Goal: Obtain resource: Download file/media

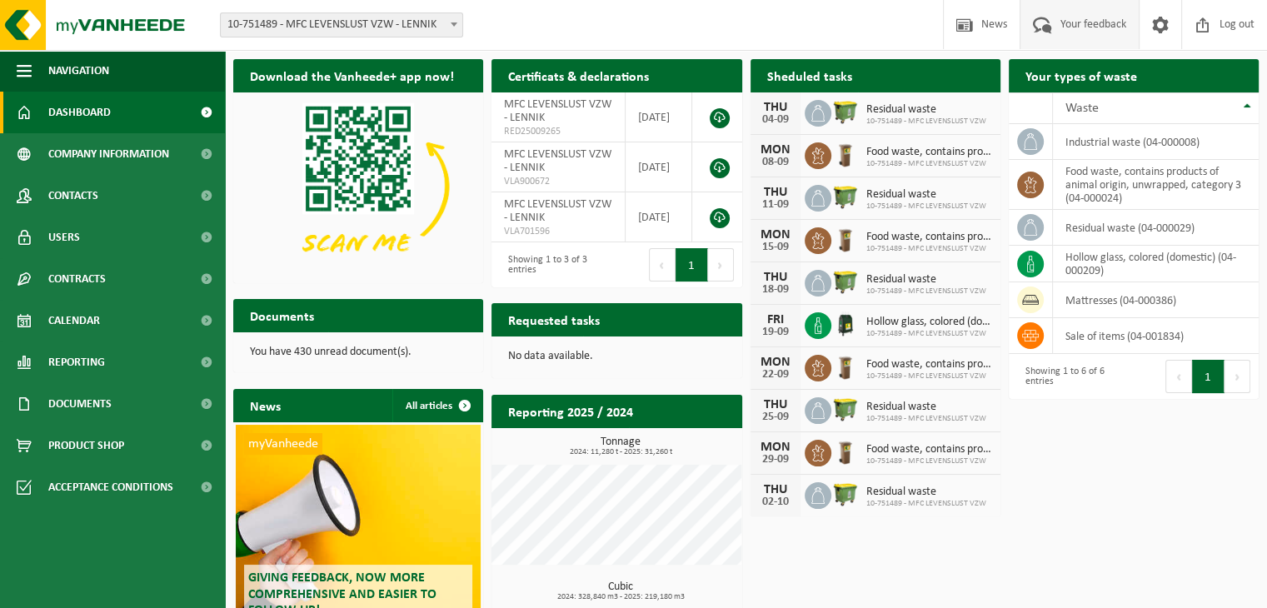
click at [1074, 41] on span "Your feedback" at bounding box center [1093, 24] width 74 height 49
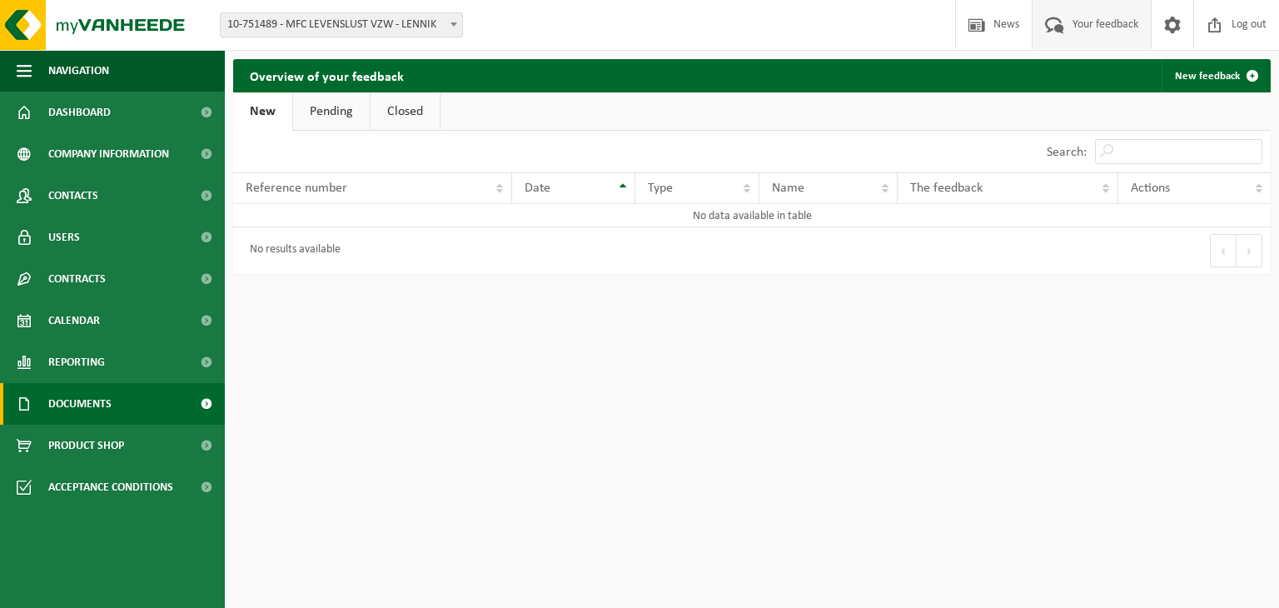
click at [148, 396] on link "Documents" at bounding box center [112, 404] width 225 height 42
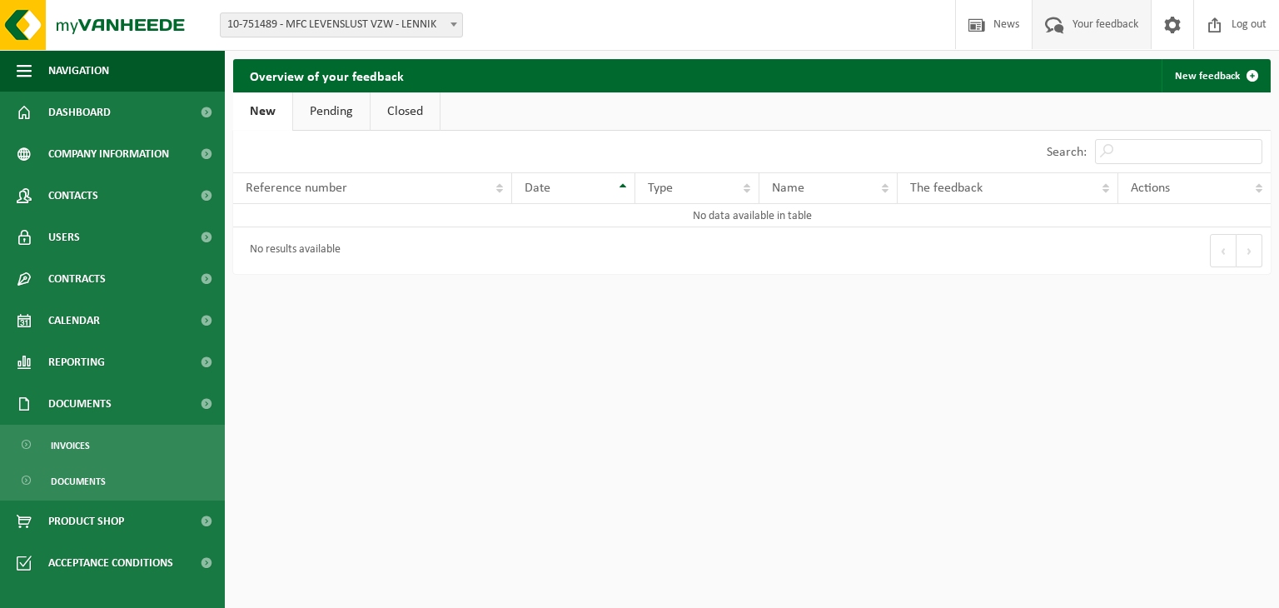
click at [143, 427] on ul "Invoices Documents" at bounding box center [112, 463] width 225 height 76
click at [72, 444] on span "Invoices" at bounding box center [70, 446] width 39 height 32
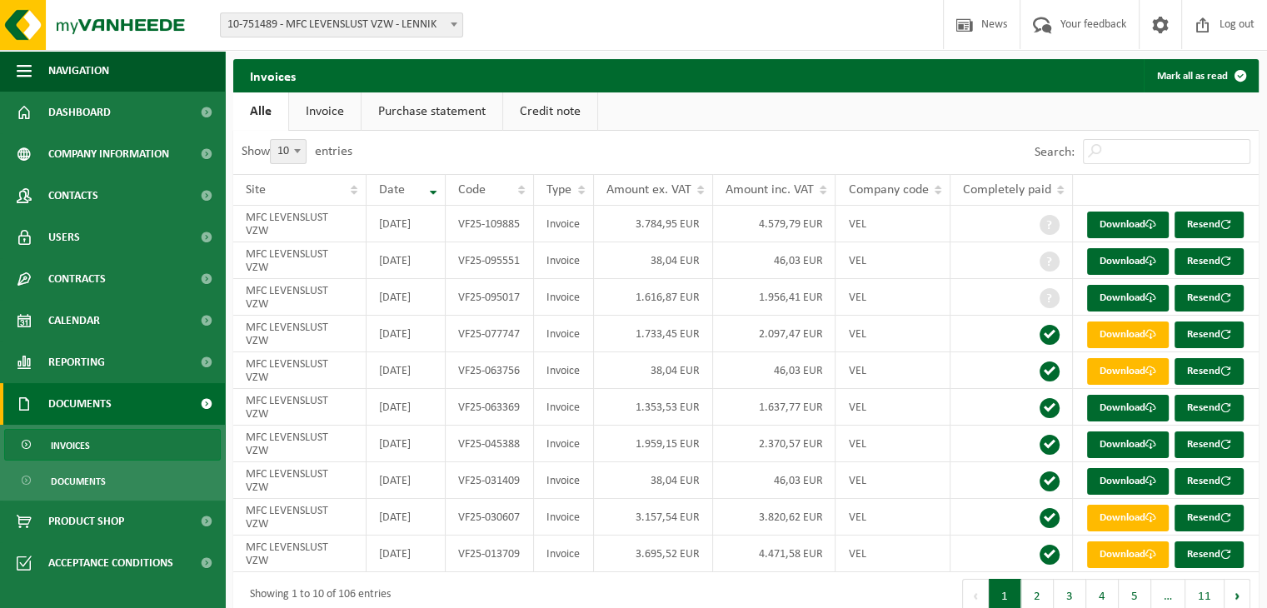
click at [320, 114] on link "Invoice" at bounding box center [325, 111] width 72 height 38
click at [1128, 275] on link "Download" at bounding box center [1128, 261] width 82 height 27
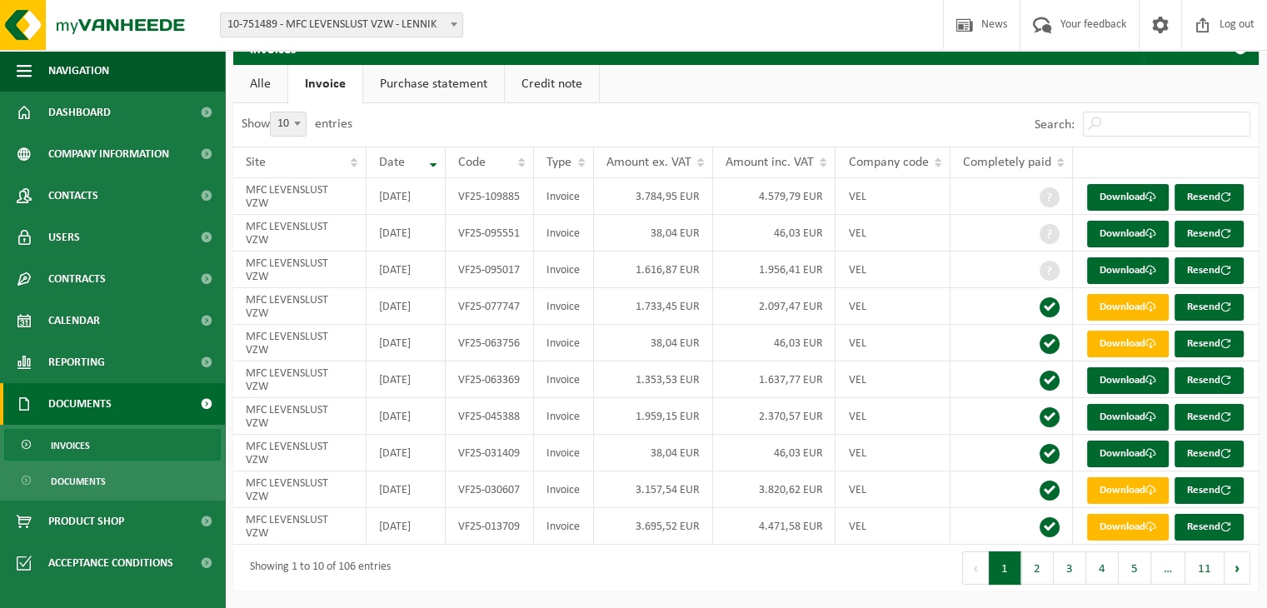
scroll to position [42, 0]
click at [1143, 247] on link "Download" at bounding box center [1128, 234] width 82 height 27
click at [1131, 184] on link "Download" at bounding box center [1128, 197] width 82 height 27
click at [1121, 184] on link "Download" at bounding box center [1128, 197] width 82 height 27
click at [473, 67] on link "Purchase statement" at bounding box center [433, 84] width 141 height 38
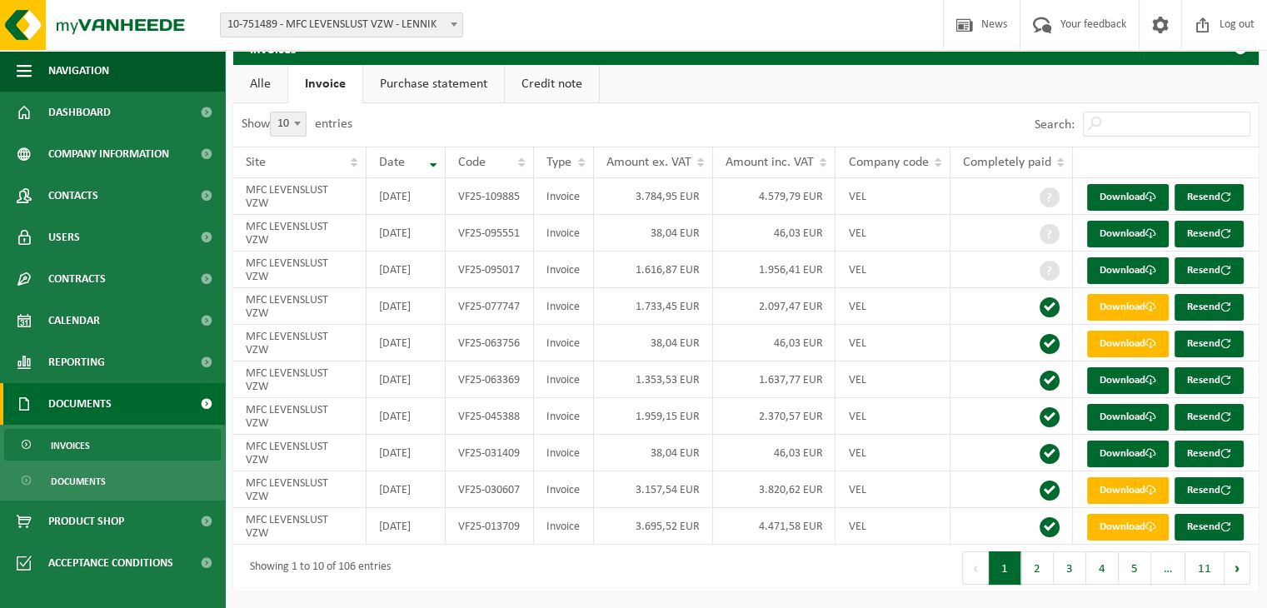
scroll to position [0, 0]
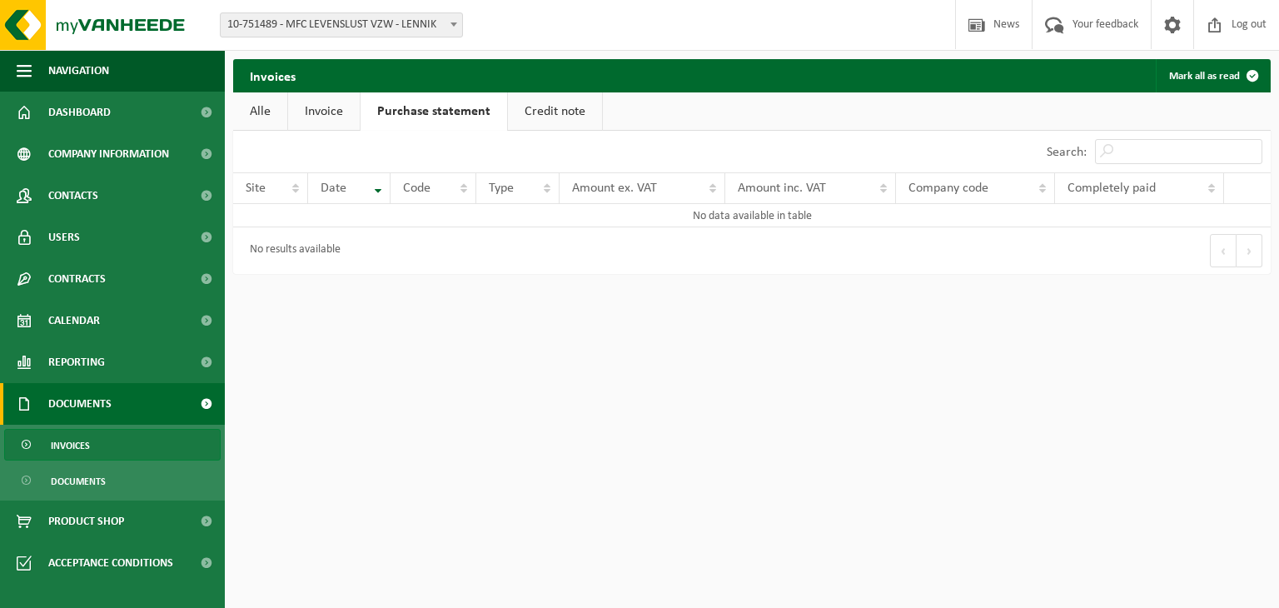
click at [555, 113] on link "Credit note" at bounding box center [555, 111] width 94 height 38
click at [336, 112] on link "Invoice" at bounding box center [324, 111] width 72 height 38
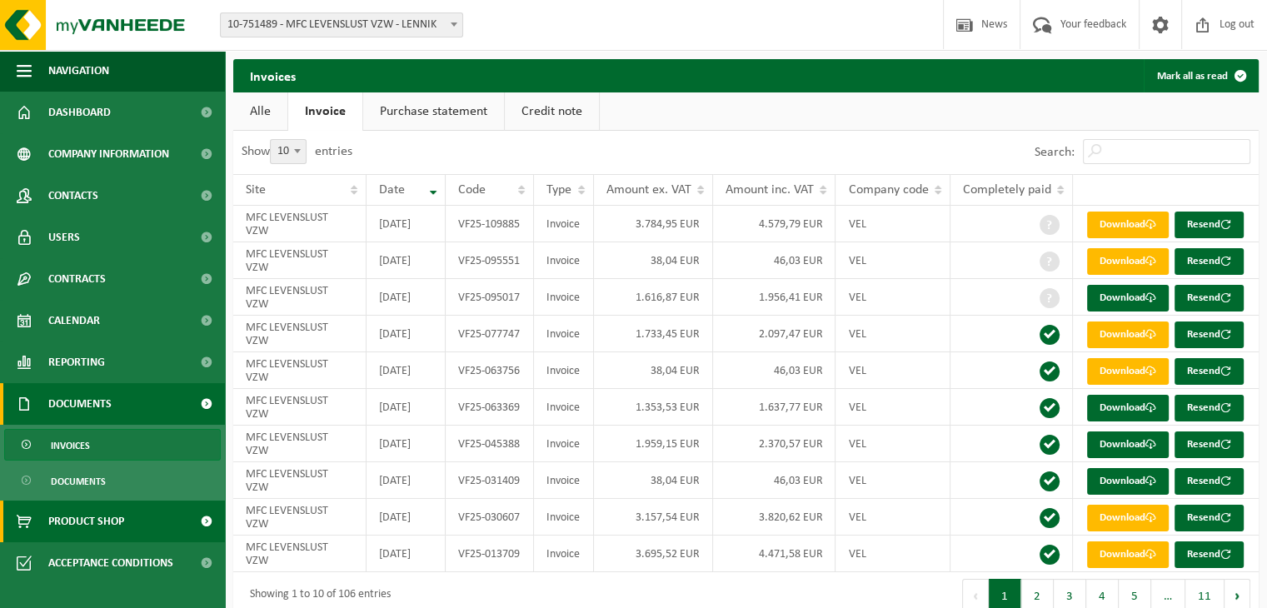
click at [100, 532] on span "Product Shop" at bounding box center [86, 521] width 76 height 42
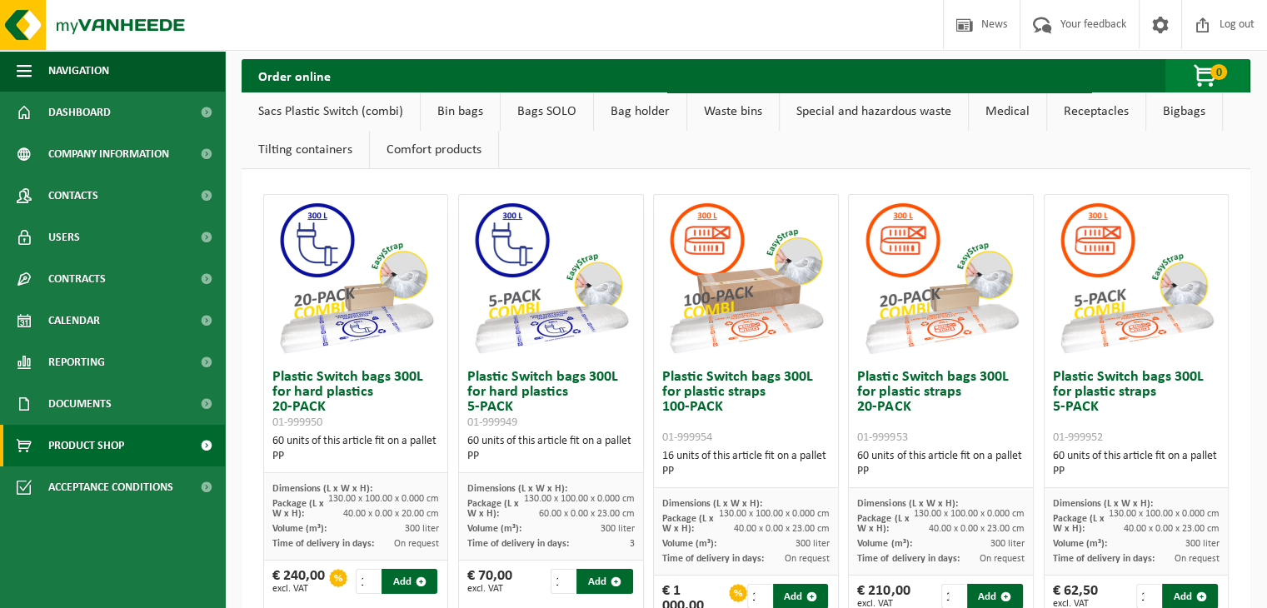
click at [1207, 81] on span "button" at bounding box center [1205, 76] width 83 height 33
click at [456, 111] on link "Bin bags" at bounding box center [460, 111] width 79 height 38
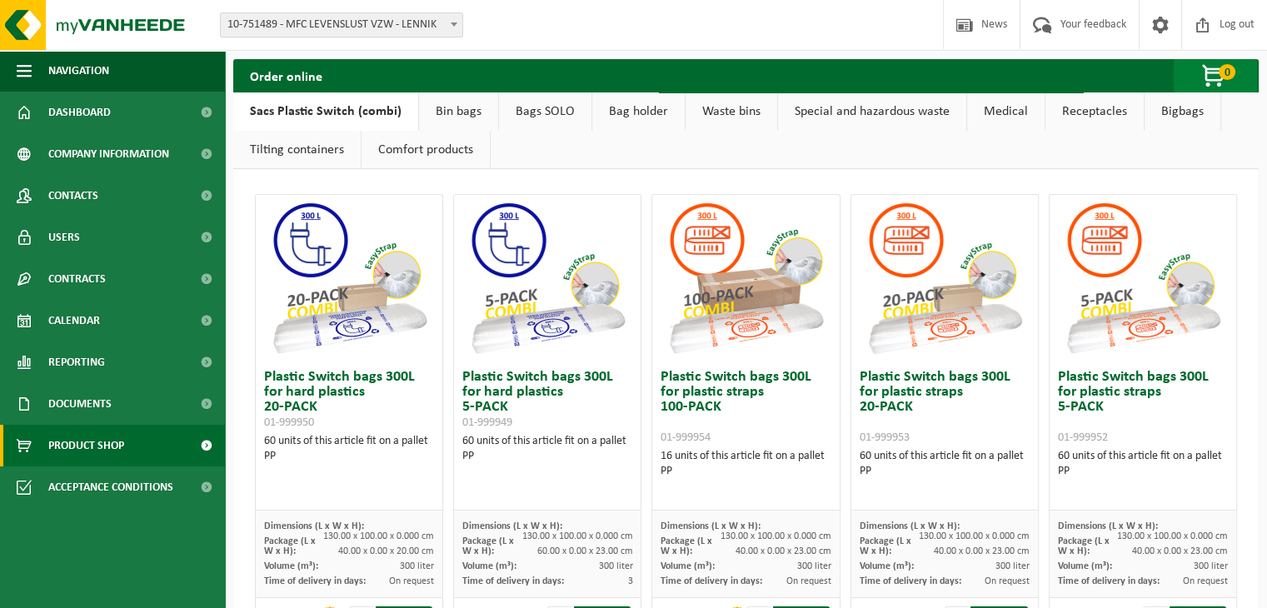
click at [1212, 84] on span "button" at bounding box center [1213, 76] width 83 height 33
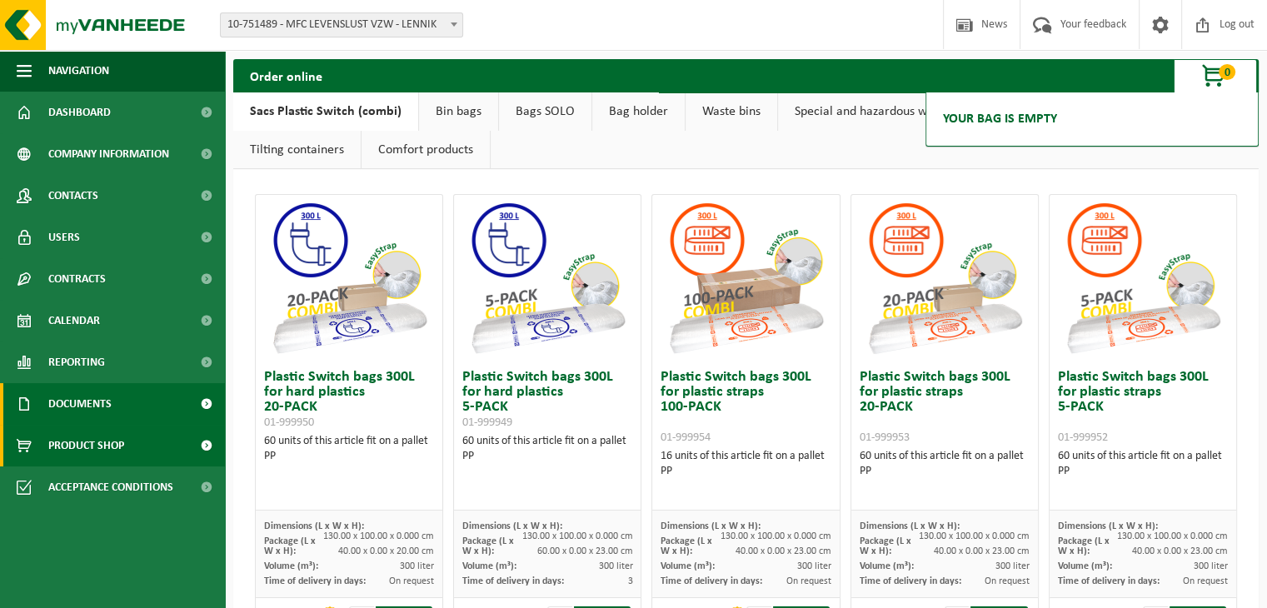
click at [118, 407] on link "Documents" at bounding box center [112, 404] width 225 height 42
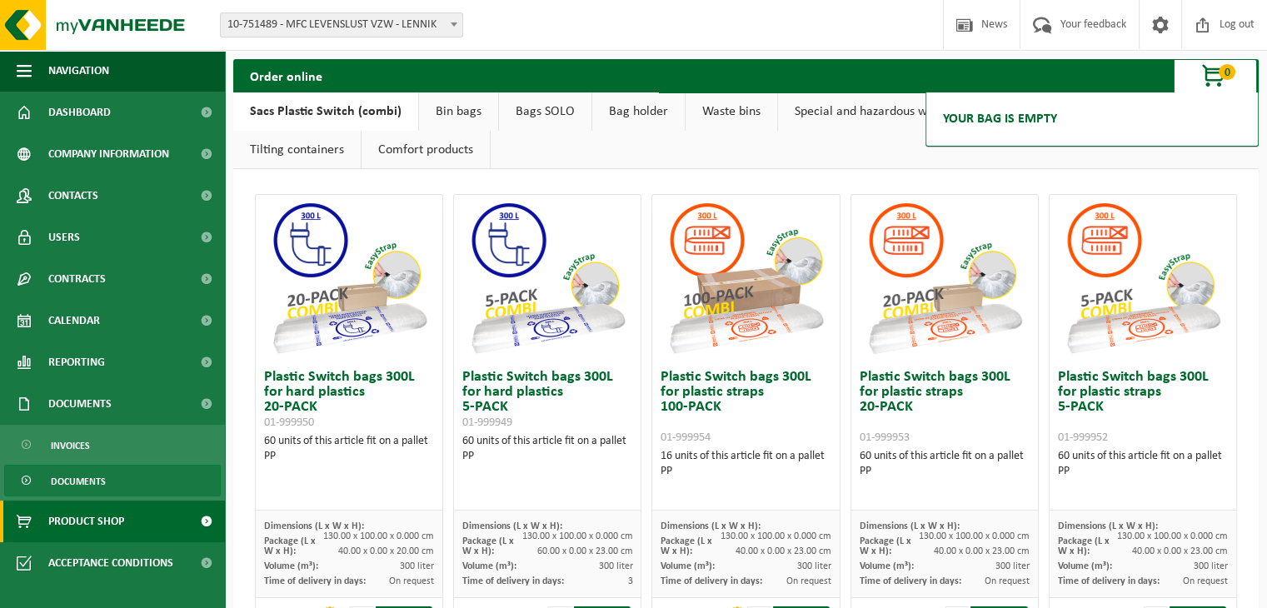
click at [117, 475] on link "Documents" at bounding box center [112, 481] width 217 height 32
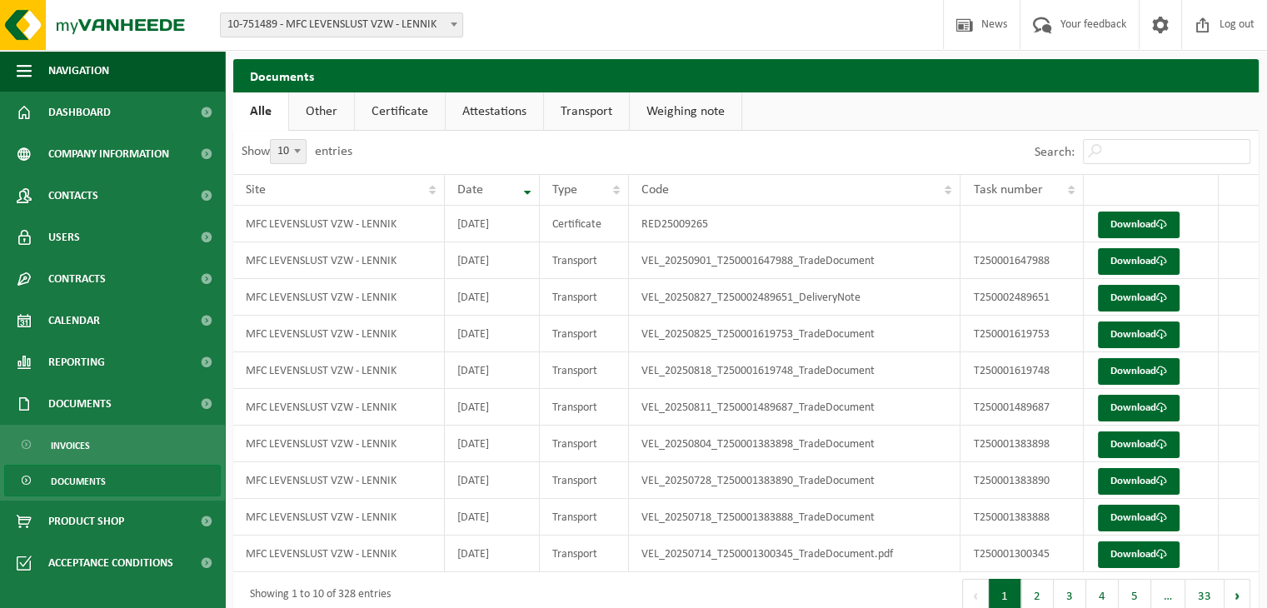
click at [379, 107] on link "Certificate" at bounding box center [400, 111] width 90 height 38
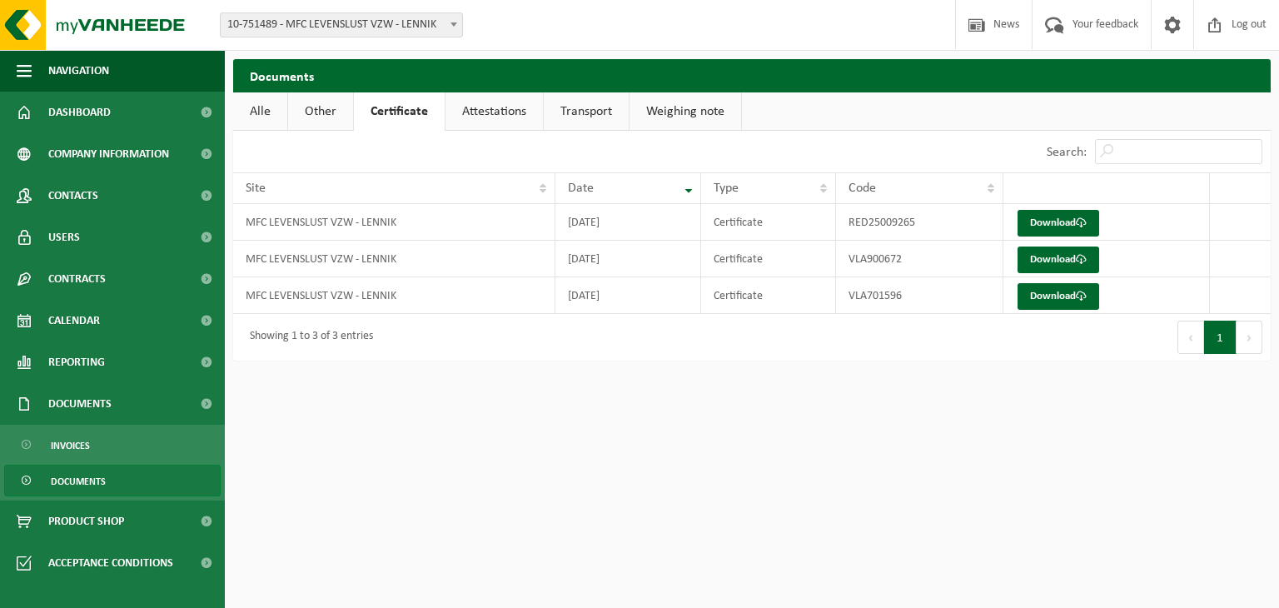
click at [496, 125] on link "Attestations" at bounding box center [494, 111] width 97 height 38
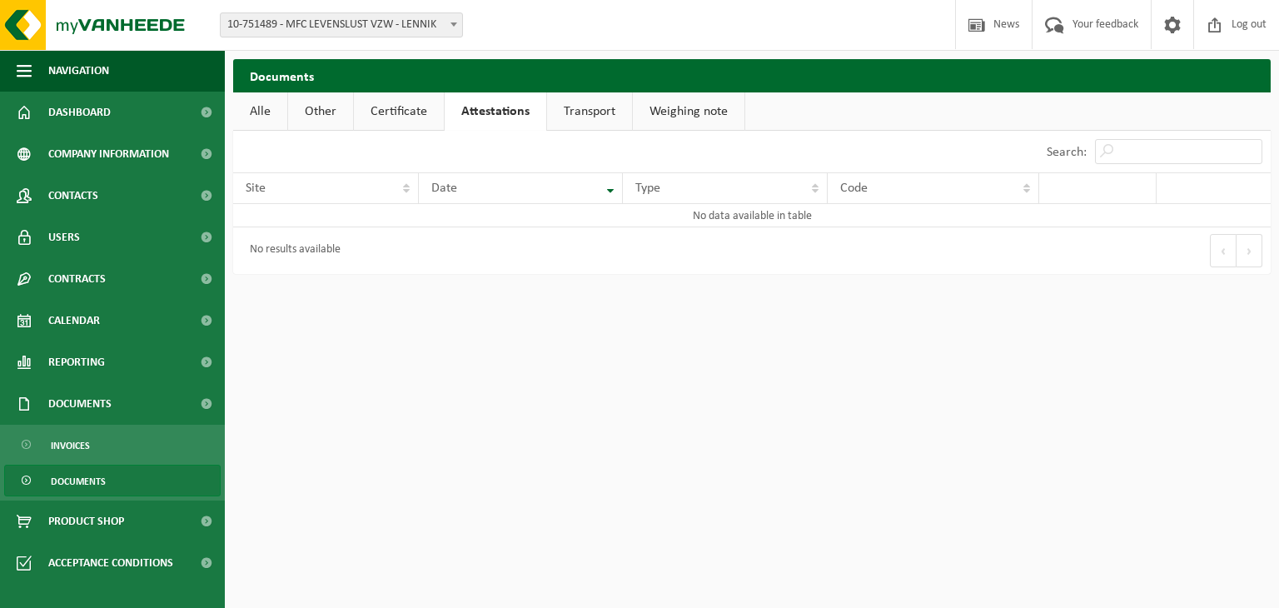
click at [670, 120] on link "Weighing note" at bounding box center [689, 111] width 112 height 38
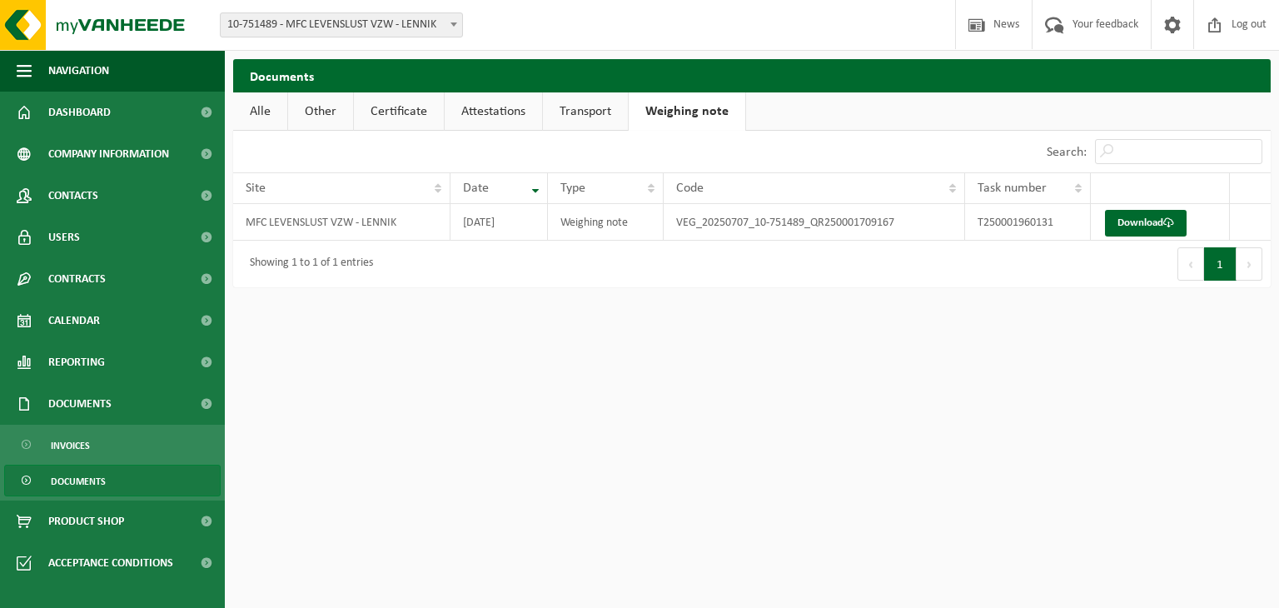
click at [306, 107] on link "Other" at bounding box center [320, 111] width 65 height 38
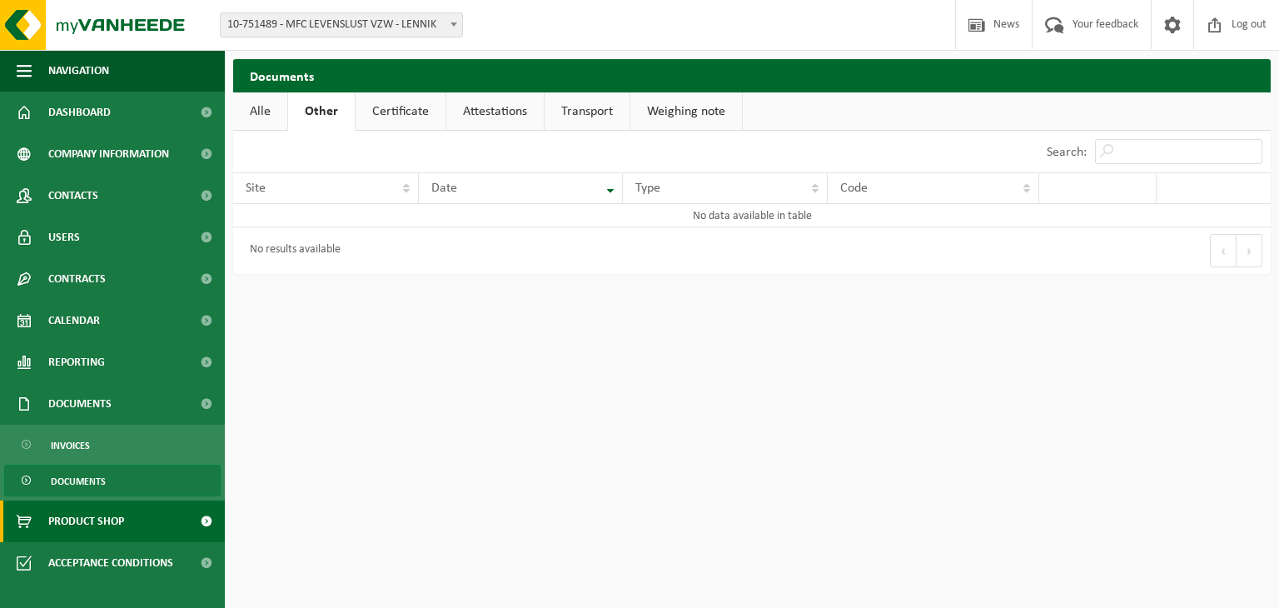
click at [77, 519] on span "Product Shop" at bounding box center [86, 521] width 76 height 42
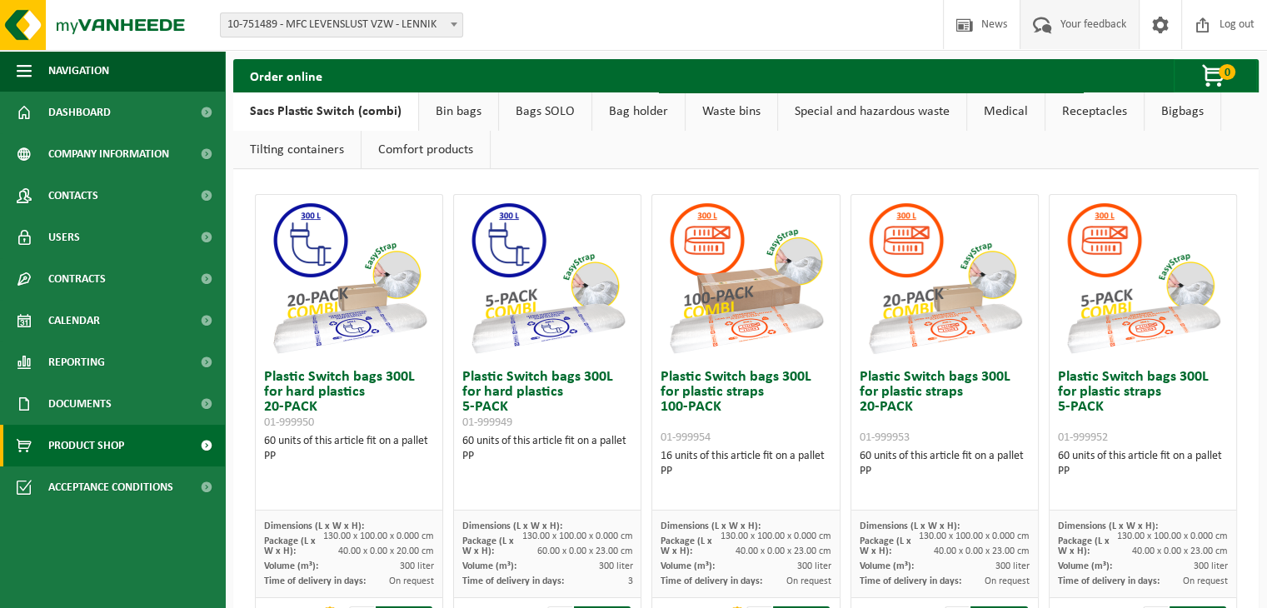
click at [1041, 32] on span at bounding box center [1041, 24] width 27 height 49
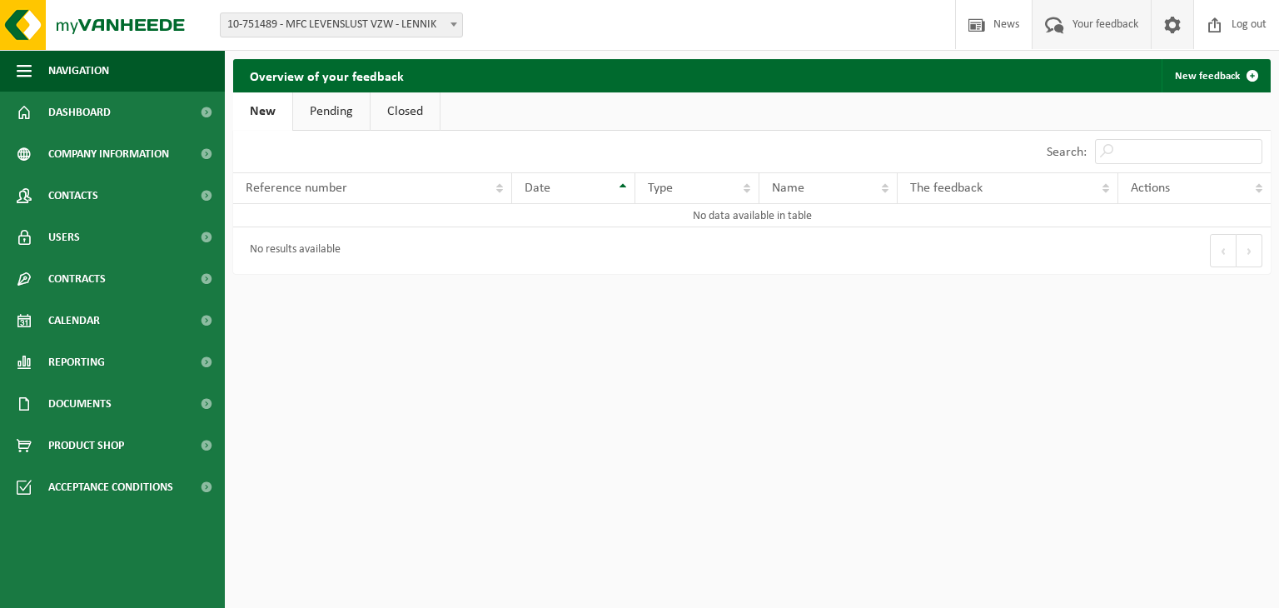
click at [1169, 27] on span at bounding box center [1172, 24] width 25 height 49
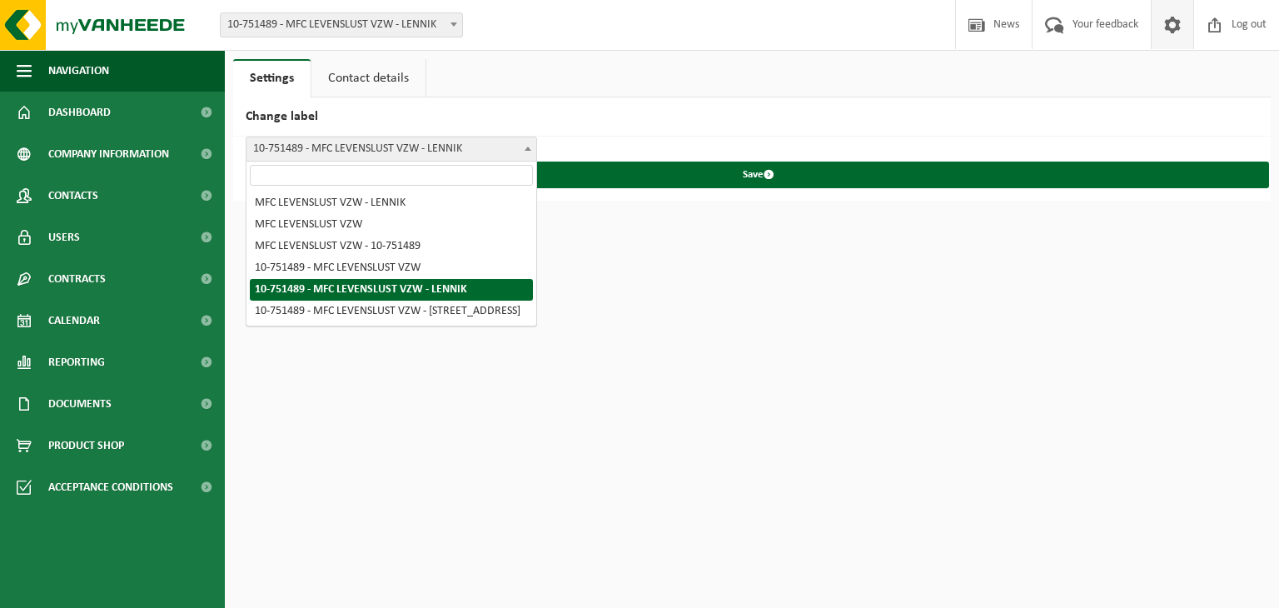
click at [518, 151] on span "10-751489 - MFC LEVENSLUST VZW - LENNIK" at bounding box center [391, 148] width 290 height 23
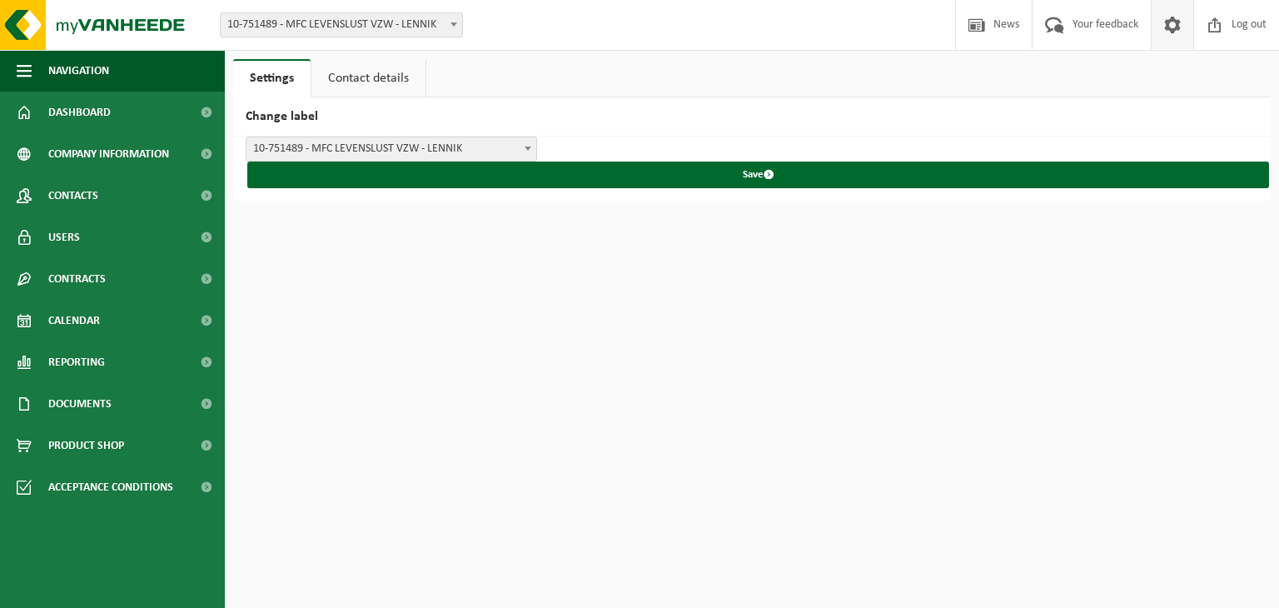
click at [518, 151] on span "10-751489 - MFC LEVENSLUST VZW - LENNIK" at bounding box center [391, 148] width 290 height 23
click at [93, 448] on span "Product Shop" at bounding box center [86, 446] width 76 height 42
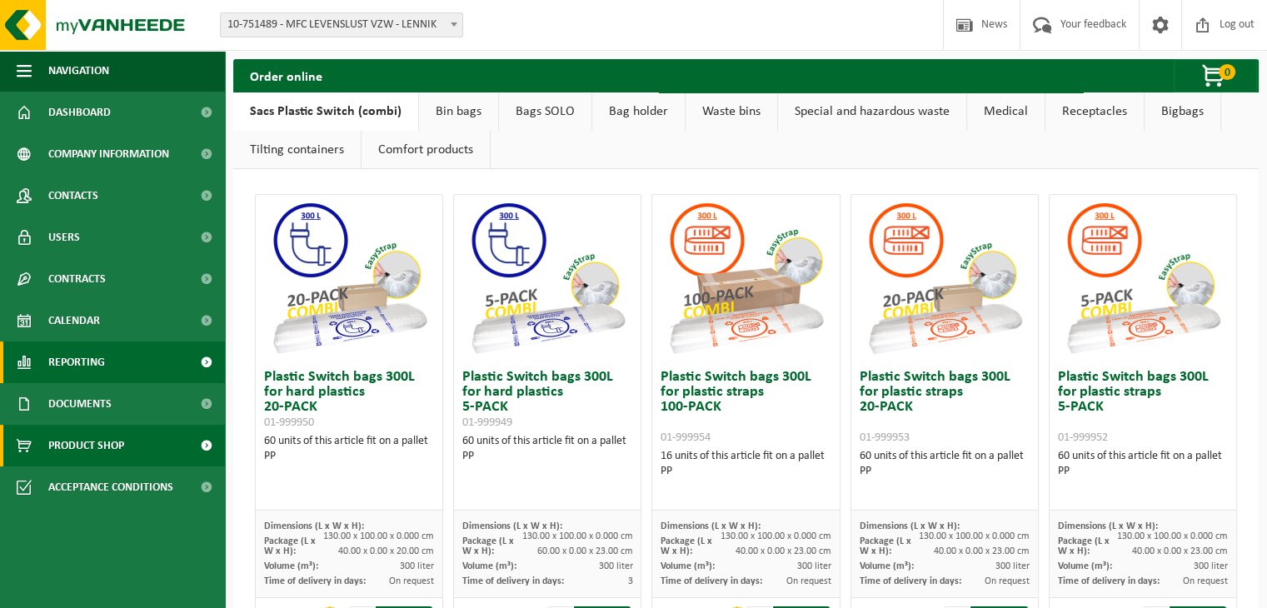
click at [137, 367] on link "Reporting" at bounding box center [112, 362] width 225 height 42
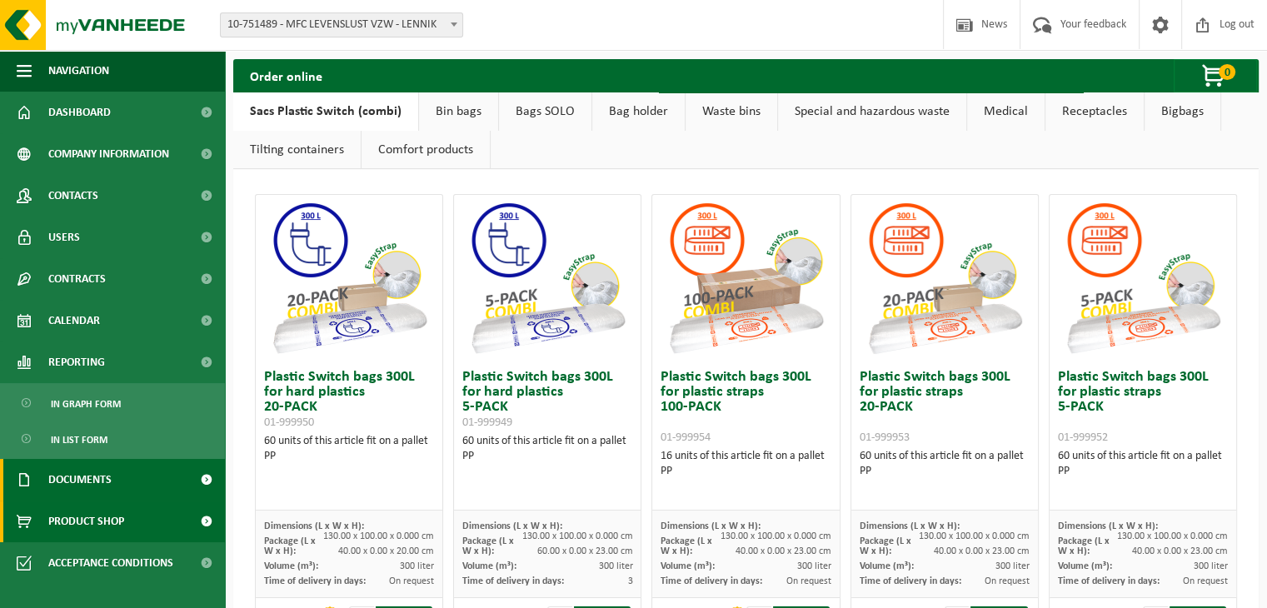
click at [116, 480] on link "Documents" at bounding box center [112, 480] width 225 height 42
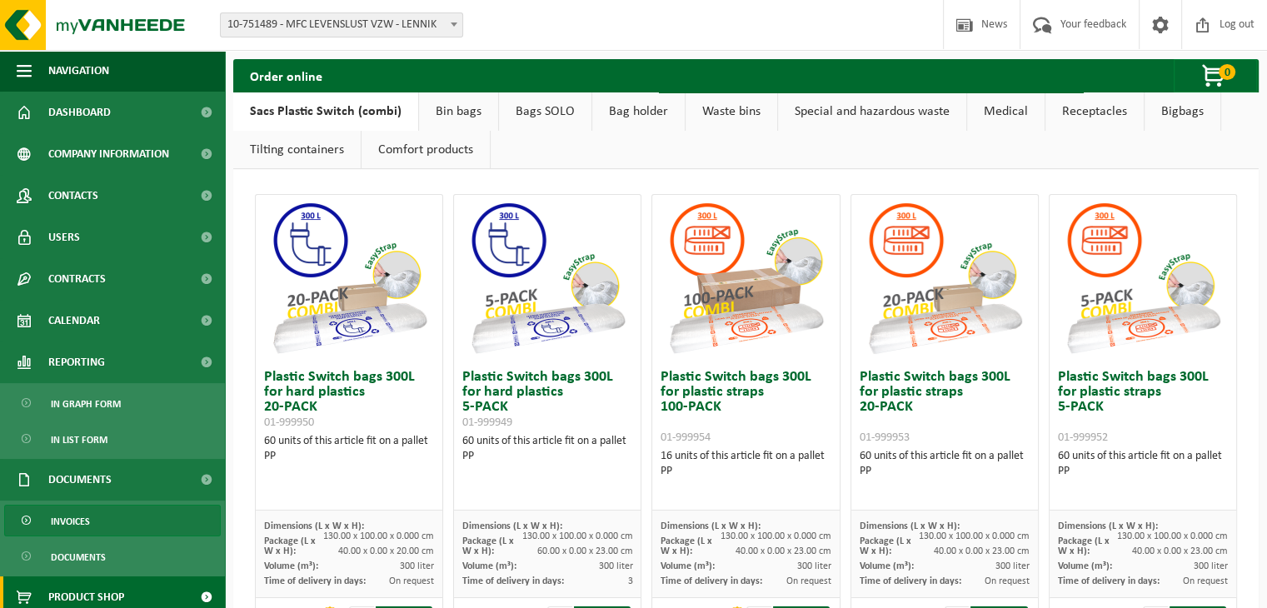
click at [82, 512] on span "Invoices" at bounding box center [70, 521] width 39 height 32
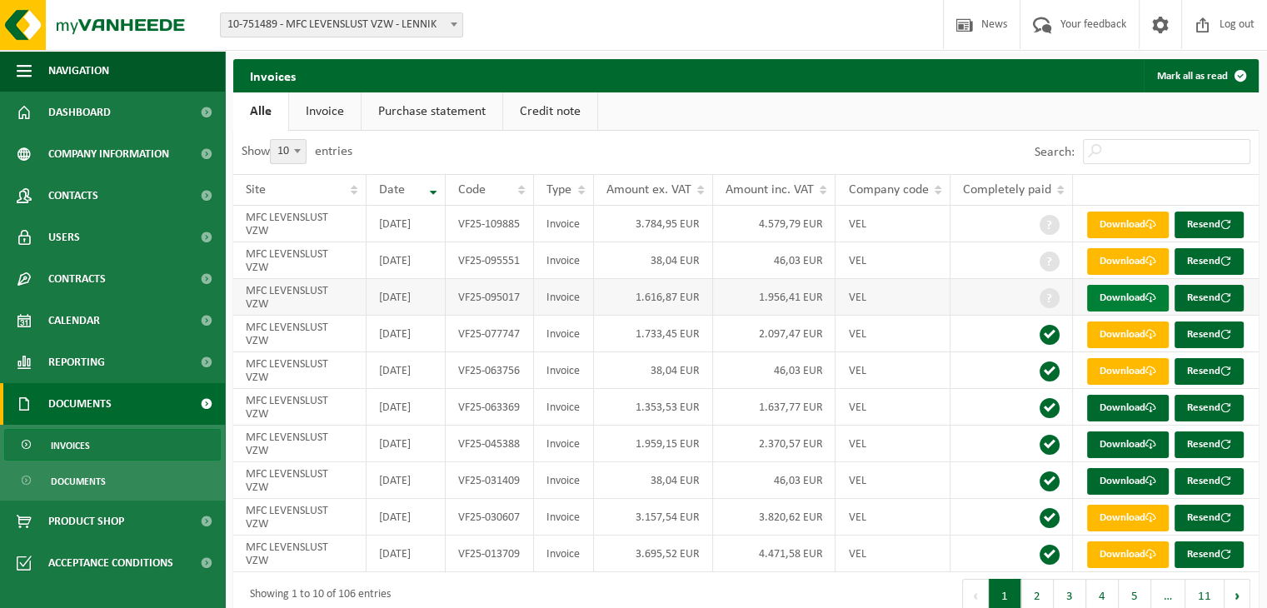
click at [1139, 311] on link "Download" at bounding box center [1128, 298] width 82 height 27
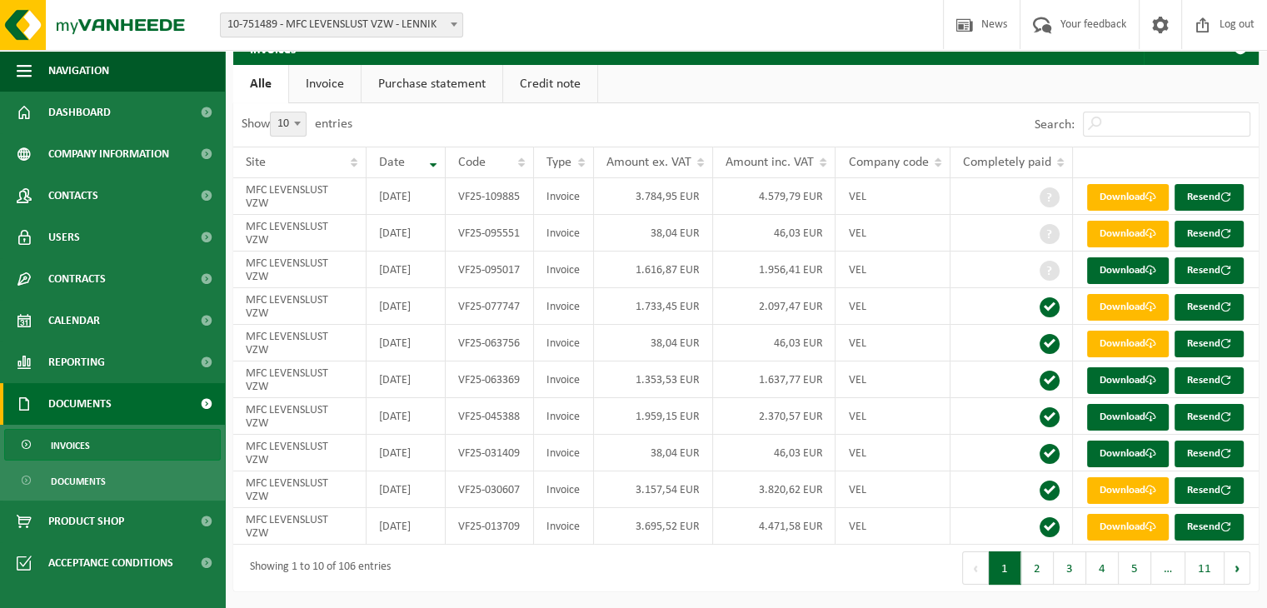
scroll to position [100, 0]
click at [1106, 394] on link "Download" at bounding box center [1128, 380] width 82 height 27
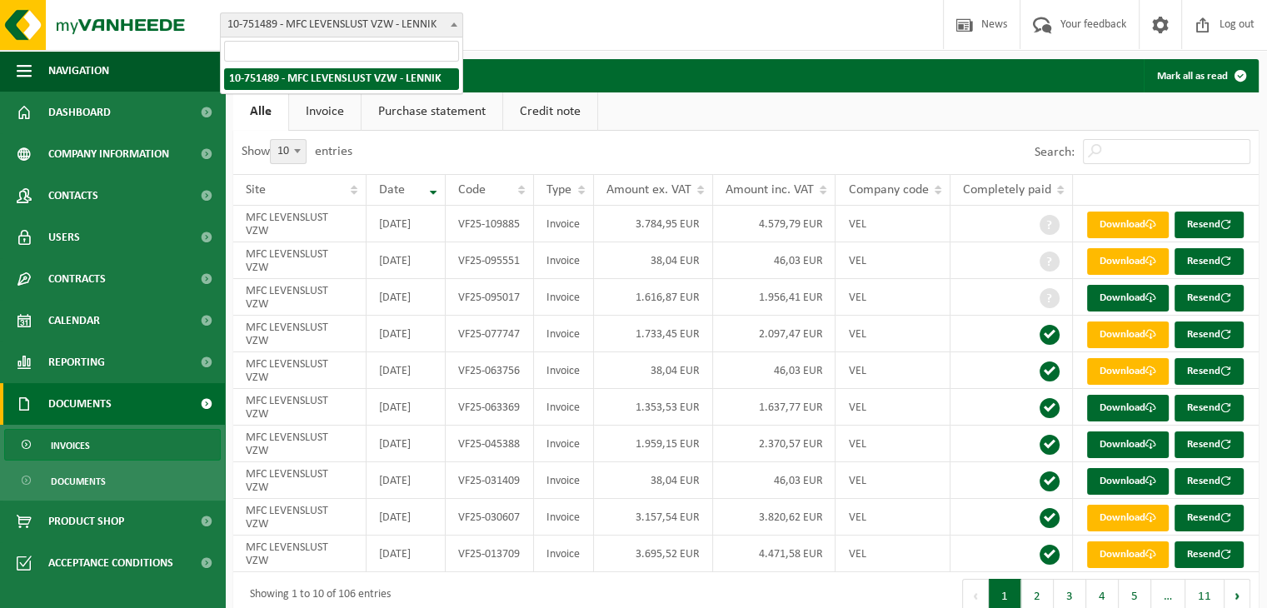
click at [390, 26] on span "10-751489 - MFC LEVENSLUST VZW - LENNIK" at bounding box center [341, 24] width 241 height 23
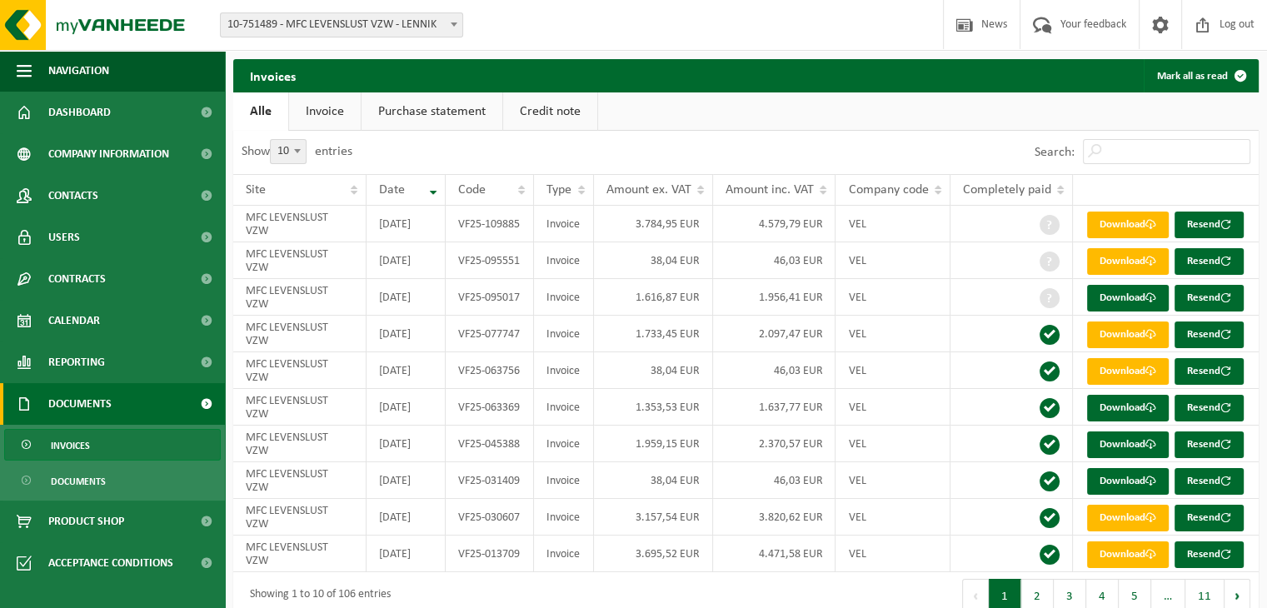
click at [390, 26] on span "10-751489 - MFC LEVENSLUST VZW - LENNIK" at bounding box center [341, 24] width 241 height 23
click at [1232, 59] on span at bounding box center [1239, 75] width 33 height 33
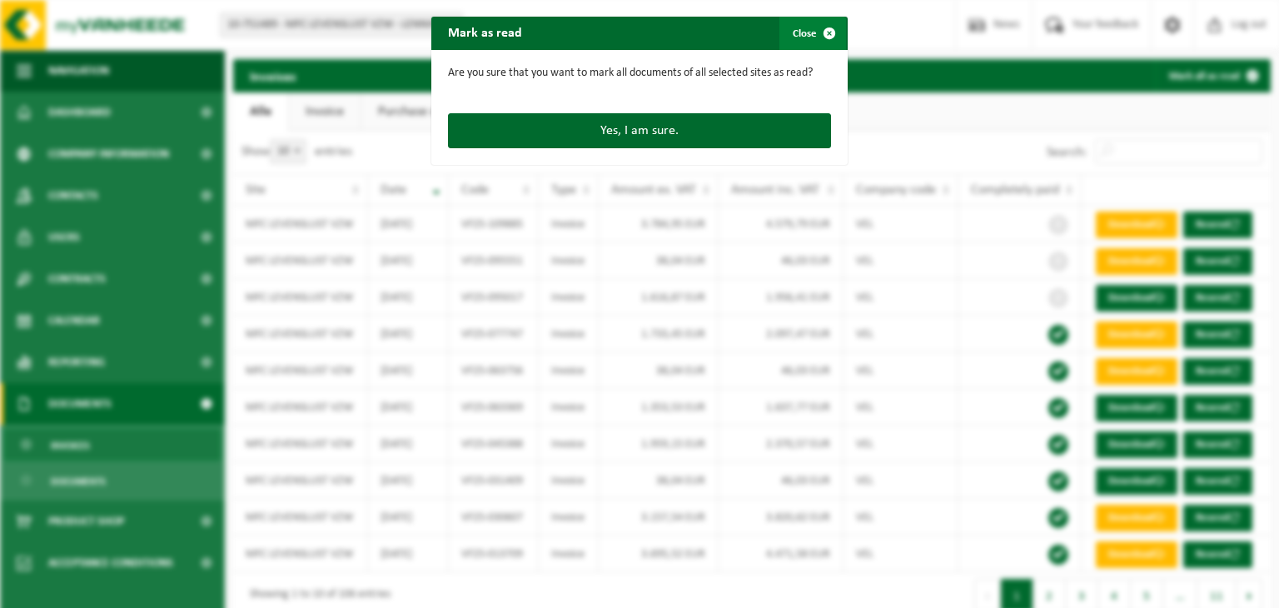
click at [824, 37] on span "button" at bounding box center [829, 33] width 33 height 33
